Goal: Information Seeking & Learning: Learn about a topic

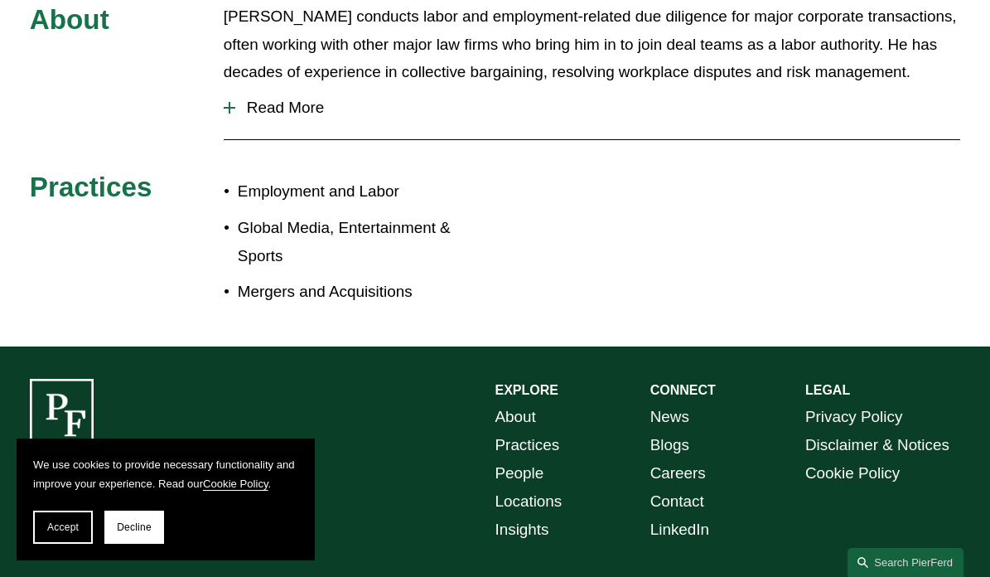
scroll to position [762, 0]
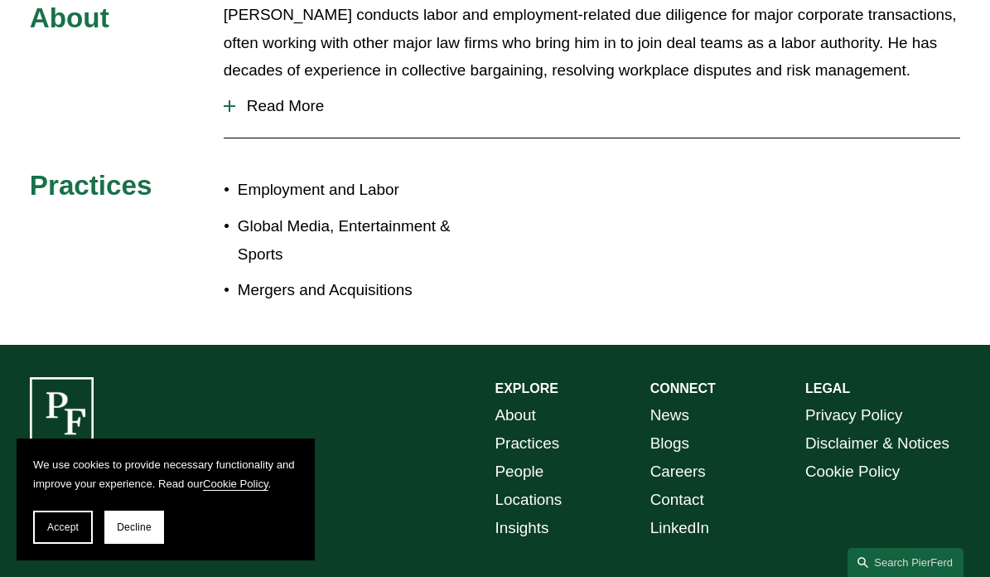
click at [324, 176] on p "Employment and Labor" at bounding box center [367, 190] width 258 height 28
click at [319, 176] on p "Employment and Labor" at bounding box center [367, 190] width 258 height 28
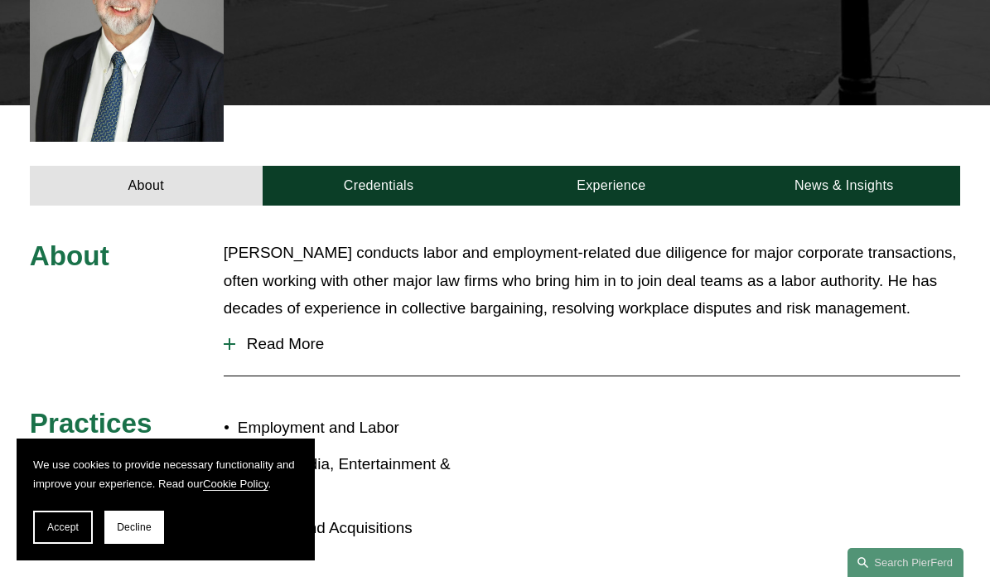
scroll to position [478, 0]
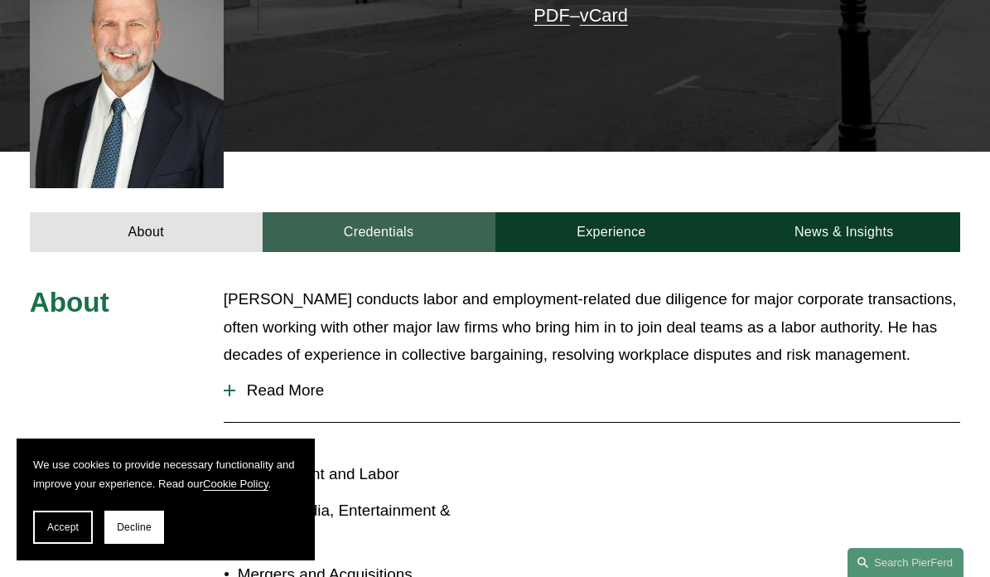
click at [389, 212] on link "Credentials" at bounding box center [379, 232] width 233 height 40
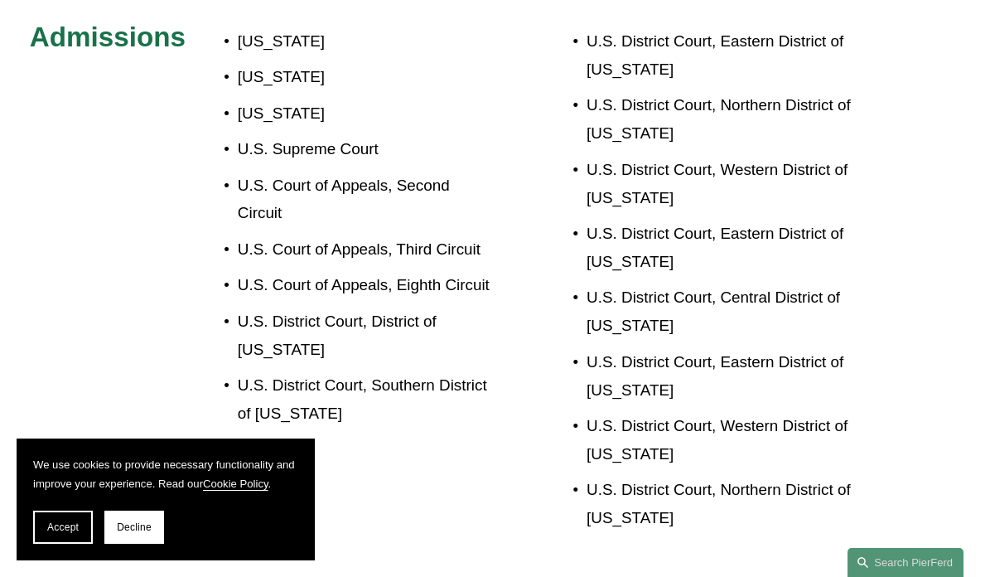
scroll to position [338, 0]
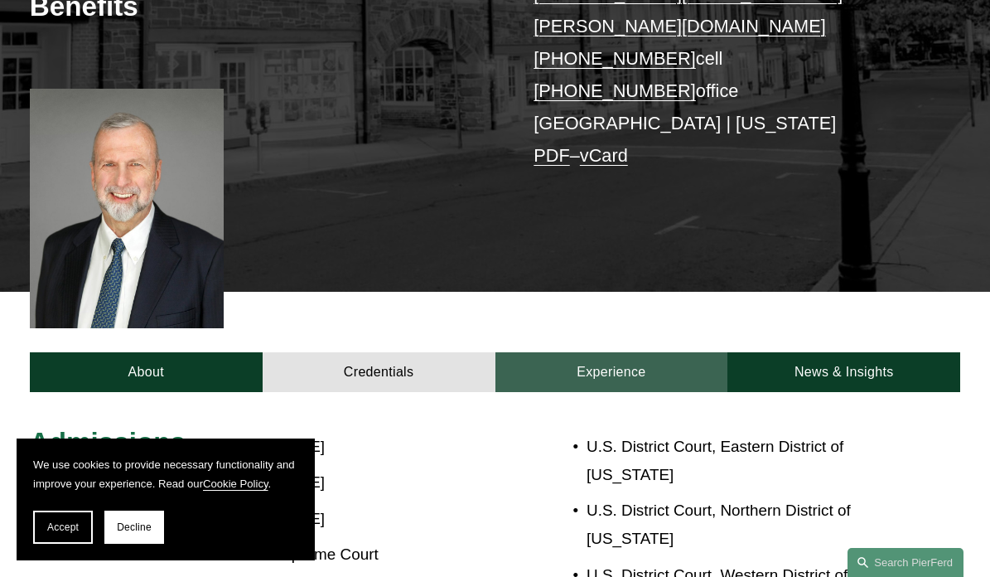
click at [669, 352] on link "Experience" at bounding box center [611, 372] width 233 height 40
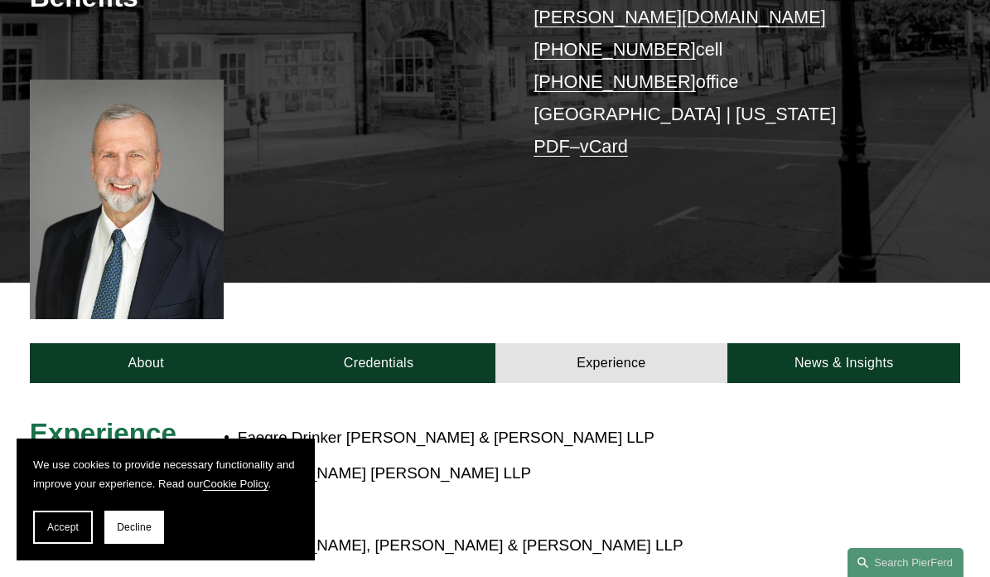
scroll to position [0, 0]
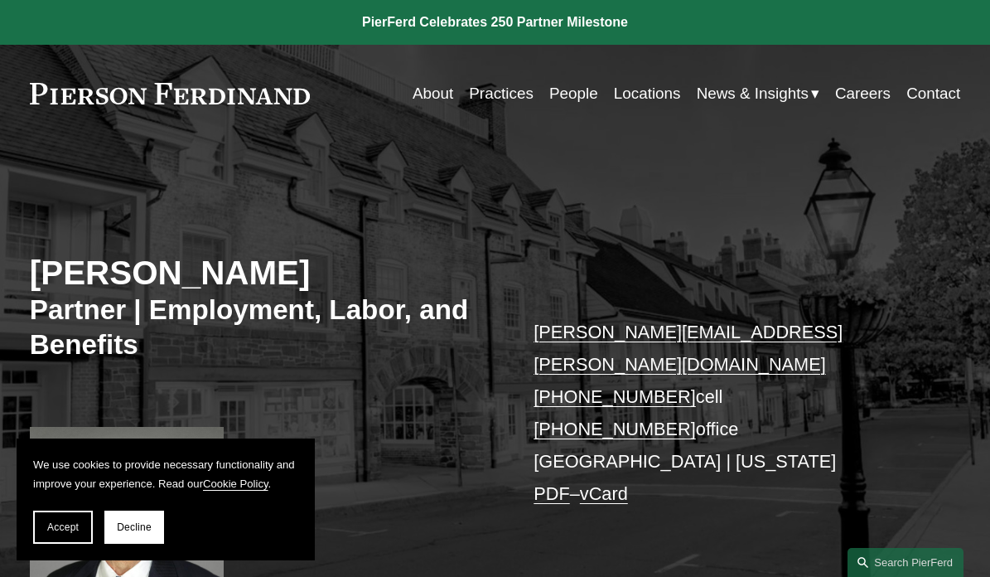
click at [0, 0] on span "Blogs" at bounding box center [0, 0] width 0 height 0
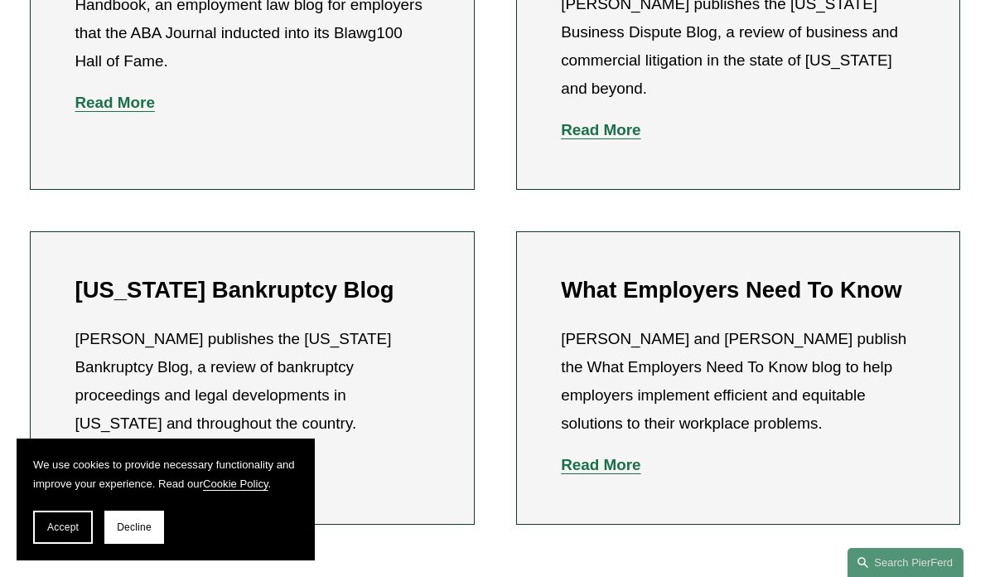
scroll to position [774, 0]
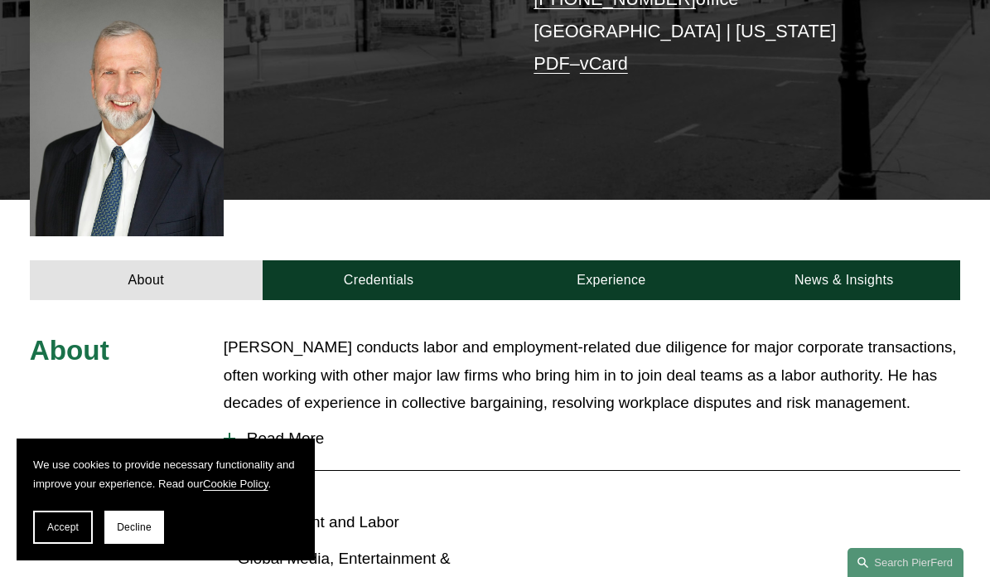
scroll to position [380, 0]
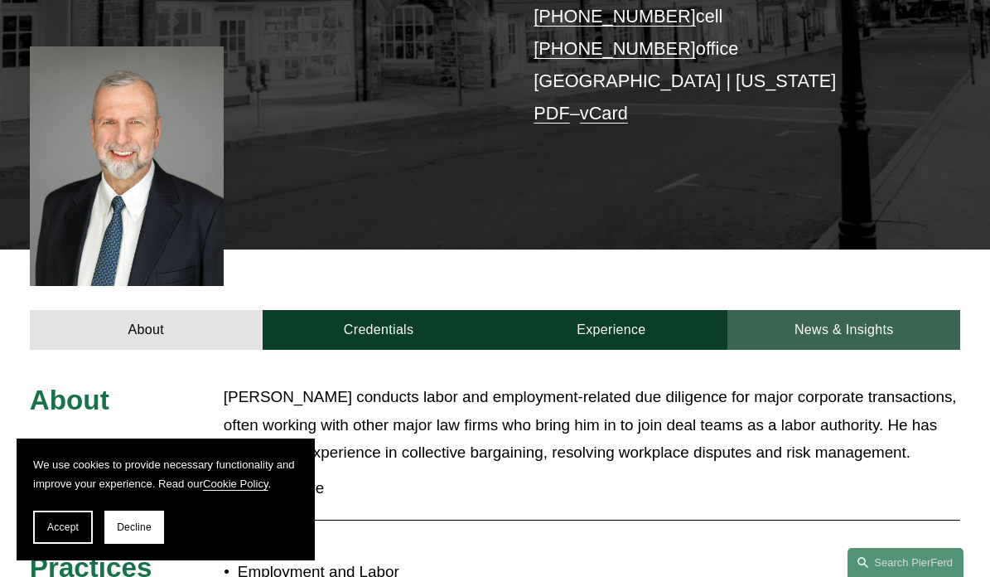
click at [887, 316] on link "News & Insights" at bounding box center [843, 330] width 233 height 40
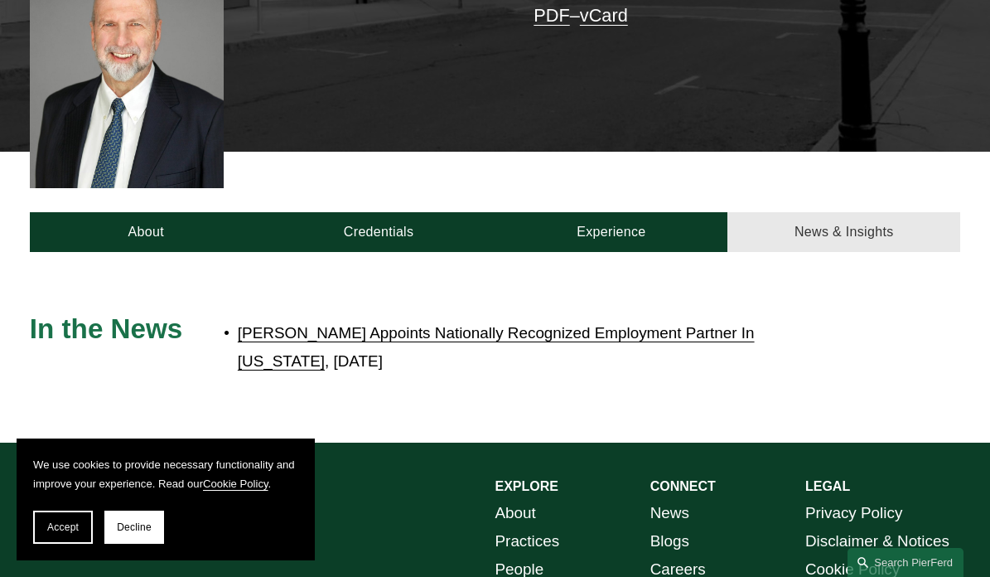
scroll to position [536, 0]
